Goal: Task Accomplishment & Management: Complete application form

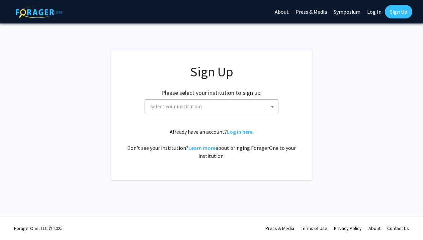
click at [243, 99] on span "Select your institution" at bounding box center [213, 106] width 131 height 14
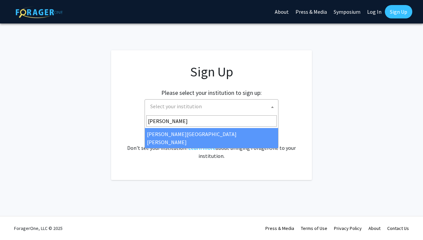
type input "[PERSON_NAME]"
click at [208, 141] on div "Already have an account? Log in here . Don't see your institution? Learn more a…" at bounding box center [212, 144] width 174 height 32
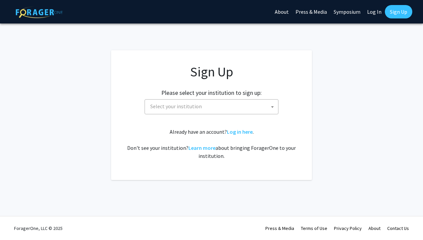
click at [213, 89] on h2 "Please select your institution to sign up:" at bounding box center [211, 92] width 100 height 7
click at [213, 105] on span "Select your institution" at bounding box center [213, 106] width 131 height 14
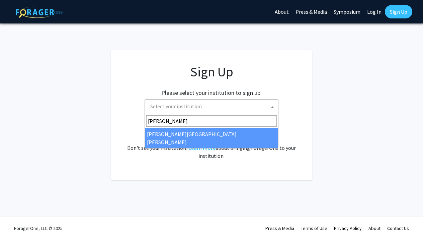
type input "[PERSON_NAME]"
select select "1"
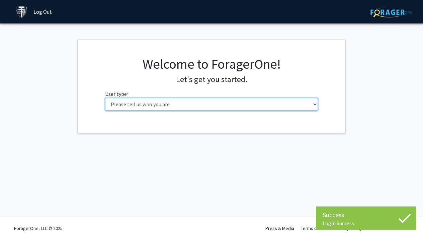
select select "2: masters"
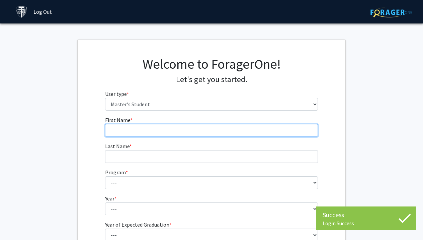
click at [195, 126] on input "First Name * required" at bounding box center [211, 130] width 213 height 13
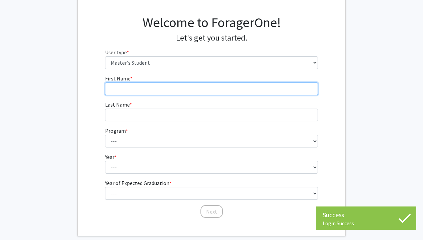
scroll to position [44, 0]
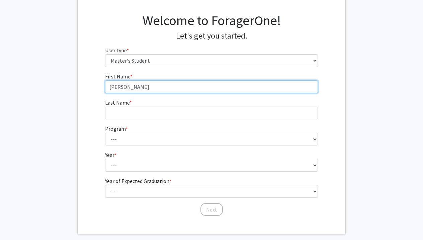
type input "Keerti"
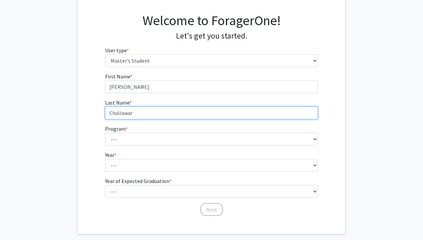
type input "Challawar"
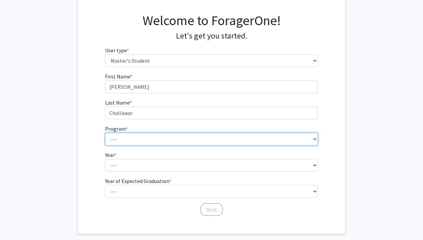
select select "26: 18"
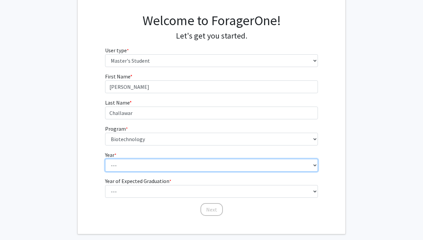
select select "1: first_year"
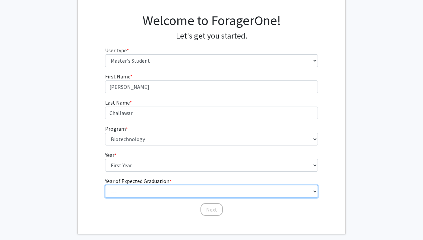
select select "2: 2026"
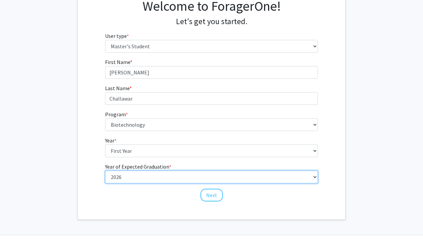
scroll to position [58, 0]
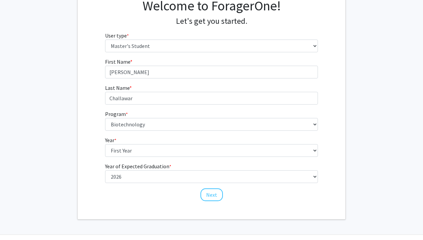
click at [133, 202] on div "Welcome to ForagerOne! Let's get you started. User type * required Please tell …" at bounding box center [212, 100] width 268 height 237
click at [205, 190] on button "Next" at bounding box center [211, 194] width 22 height 13
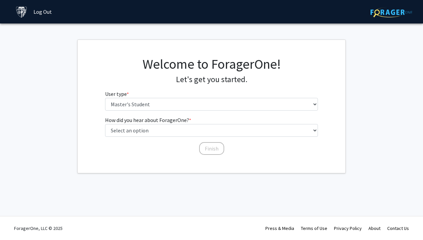
scroll to position [0, 0]
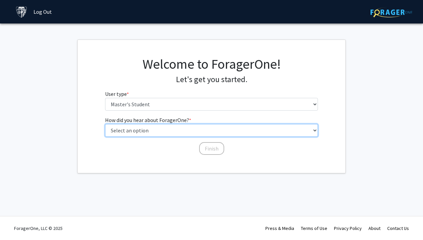
select select "3: university_website"
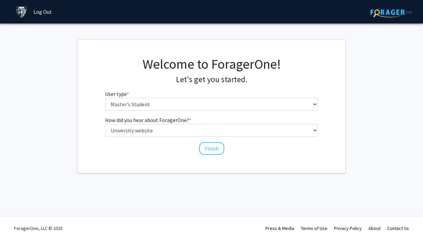
click at [190, 141] on div "How did you hear about ForagerOne? * required Select an option Peer/student rec…" at bounding box center [211, 132] width 213 height 33
click at [207, 147] on button "Finish" at bounding box center [211, 148] width 25 height 13
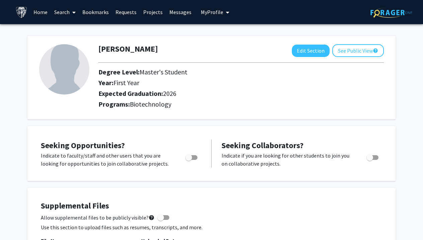
click at [39, 11] on link "Home" at bounding box center [40, 11] width 21 height 23
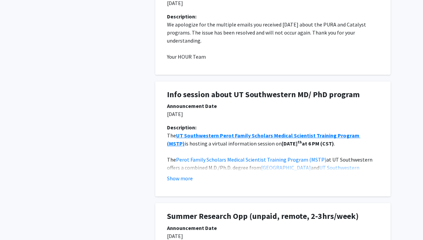
scroll to position [318, 0]
click at [181, 174] on button "Show more" at bounding box center [180, 178] width 26 height 8
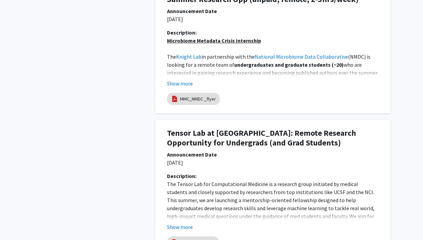
scroll to position [591, 0]
